Goal: Information Seeking & Learning: Understand process/instructions

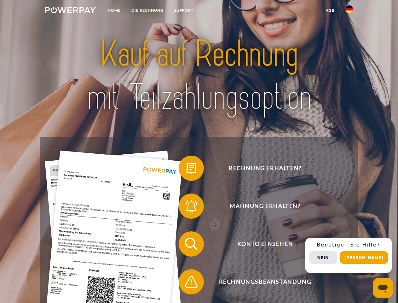
click at [70, 11] on img at bounding box center [70, 10] width 51 height 6
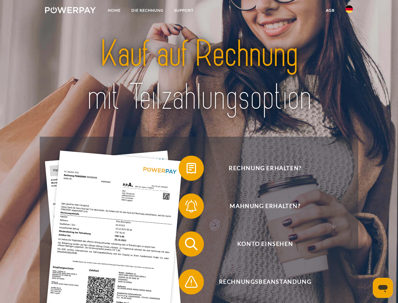
click at [349, 11] on img at bounding box center [349, 9] width 8 height 8
click at [330, 10] on link "agb" at bounding box center [331, 10] width 20 height 11
click at [187, 169] on span at bounding box center [182, 168] width 32 height 32
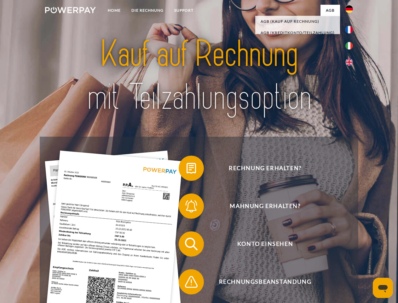
click at [187, 207] on span at bounding box center [182, 206] width 32 height 32
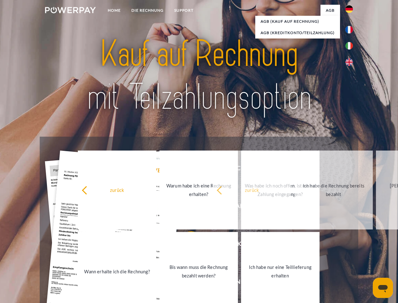
click at [187, 245] on link "Bis wann muss die Rechnung bezahlt werden?" at bounding box center [199, 271] width 78 height 79
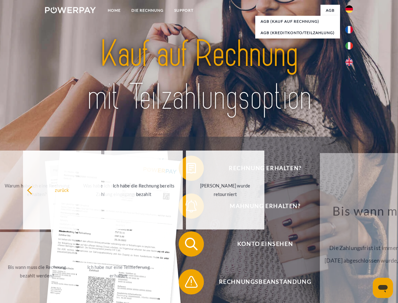
click at [187, 283] on span at bounding box center [182, 282] width 32 height 32
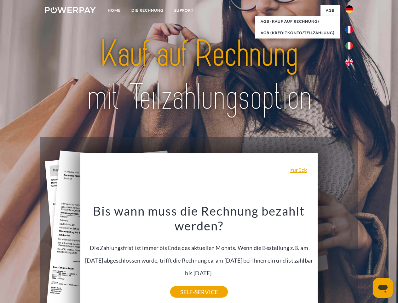
click at [351, 255] on div "Rechnung erhalten? Mahnung erhalten? Konto einsehen" at bounding box center [199, 262] width 318 height 252
click at [335, 256] on span "Konto einsehen" at bounding box center [265, 243] width 154 height 25
click at [366, 257] on header "Home DIE RECHNUNG SUPPORT" at bounding box center [199, 217] width 398 height 435
